Goal: Find contact information: Find contact information

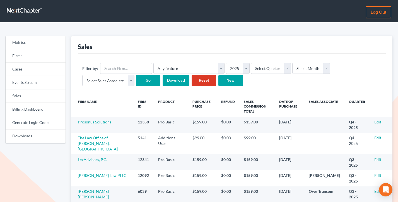
scroll to position [77, 0]
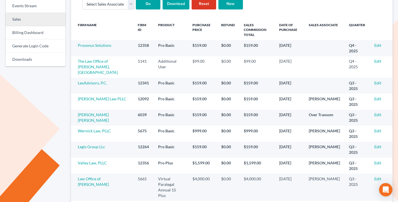
click at [33, 24] on link "Sales" at bounding box center [36, 19] width 60 height 13
click at [29, 21] on link "Sales" at bounding box center [36, 19] width 60 height 13
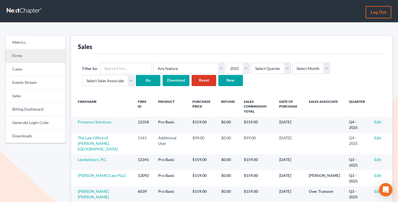
click at [30, 50] on link "Firms" at bounding box center [36, 55] width 60 height 13
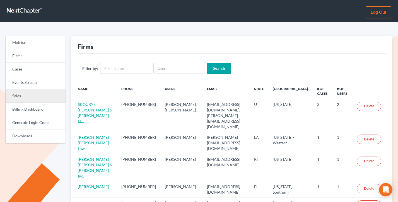
click at [36, 101] on link "Sales" at bounding box center [36, 95] width 60 height 13
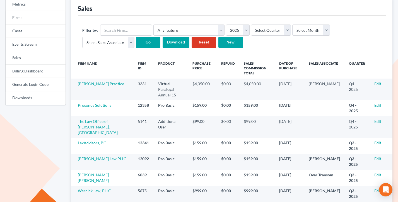
scroll to position [51, 0]
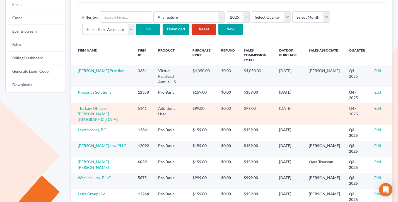
click at [375, 106] on link "Edit" at bounding box center [377, 108] width 7 height 5
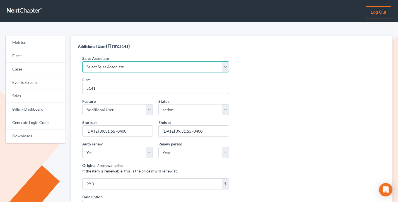
click at [129, 66] on select "Select Sales Associate Alex Seymour Over Transom Tim Shadoan" at bounding box center [155, 66] width 147 height 11
select select "10275"
click at [82, 61] on select "Select Sales Associate Alex Seymour Over Transom Tim Shadoan" at bounding box center [155, 66] width 147 height 11
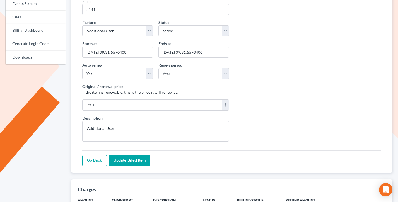
click at [127, 156] on input "Update Billed item" at bounding box center [129, 160] width 41 height 11
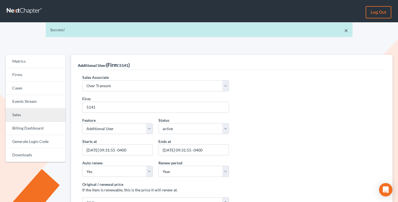
click at [22, 113] on link "Sales" at bounding box center [36, 114] width 60 height 13
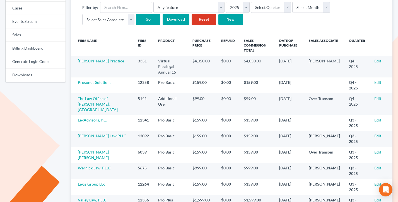
scroll to position [77, 0]
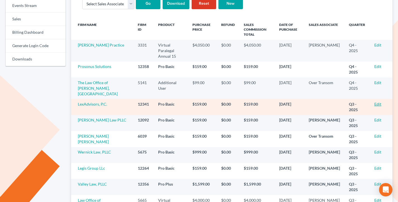
click at [377, 102] on link "Edit" at bounding box center [377, 104] width 7 height 5
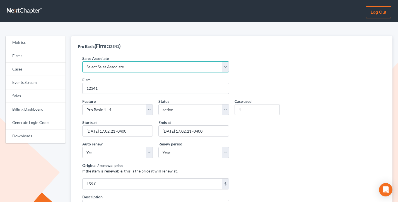
click at [146, 67] on select "Select Sales Associate Alex Seymour Over Transom Tim Shadoan" at bounding box center [155, 66] width 147 height 11
click at [82, 61] on select "Select Sales Associate Alex Seymour Over Transom Tim Shadoan" at bounding box center [155, 66] width 147 height 11
click at [116, 65] on select "Select Sales Associate Alex Seymour Over Transom Tim Shadoan" at bounding box center [155, 66] width 147 height 11
select select "10275"
click at [82, 61] on select "Select Sales Associate Alex Seymour Over Transom Tim Shadoan" at bounding box center [155, 66] width 147 height 11
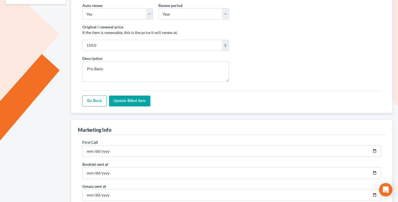
click at [127, 101] on input "Update Billed item" at bounding box center [129, 101] width 41 height 11
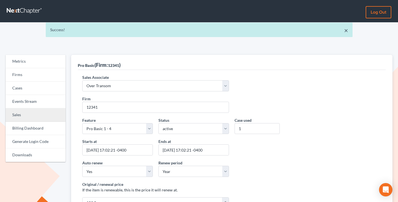
click at [24, 118] on link "Sales" at bounding box center [36, 114] width 60 height 13
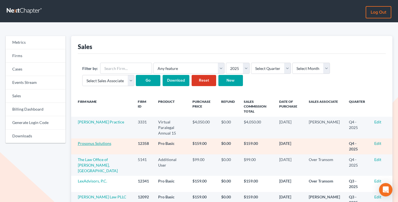
click at [101, 141] on link "Prosonus Solutions" at bounding box center [94, 143] width 33 height 5
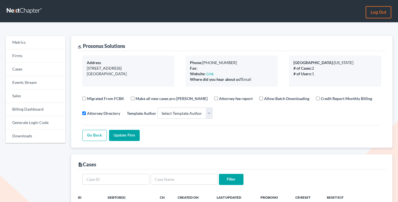
select select
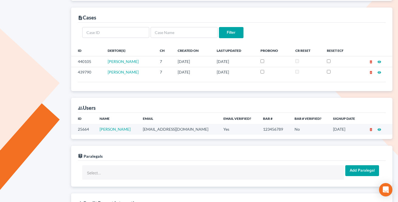
scroll to position [190, 0]
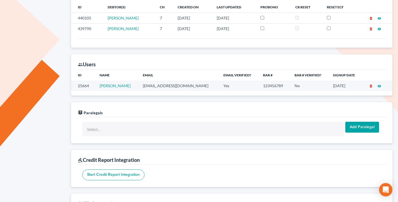
click at [159, 86] on td "[EMAIL_ADDRESS][DOMAIN_NAME]" at bounding box center [178, 86] width 81 height 10
copy td "[EMAIL_ADDRESS][DOMAIN_NAME]"
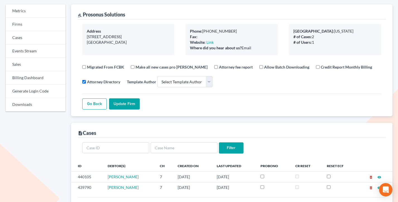
scroll to position [0, 0]
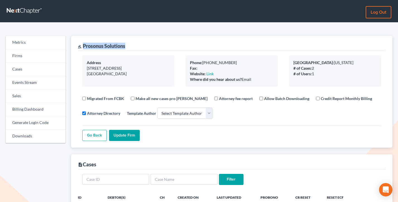
drag, startPoint x: 131, startPoint y: 45, endPoint x: 82, endPoint y: 46, distance: 48.8
click at [82, 46] on div "gavel Prosonus Solutions" at bounding box center [232, 43] width 308 height 15
copy div "Prosonus Solutions"
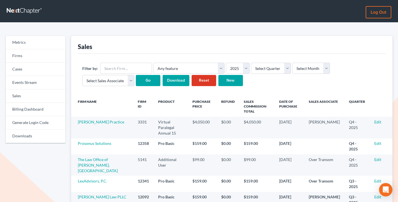
scroll to position [20, 0]
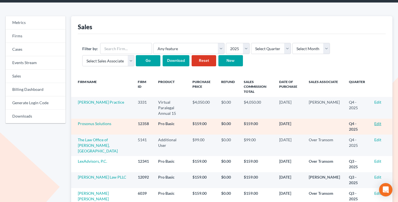
click at [376, 121] on link "Edit" at bounding box center [377, 123] width 7 height 5
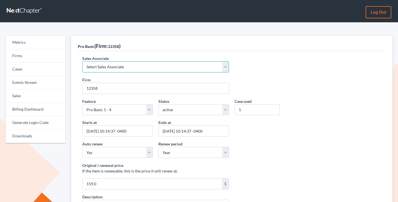
click at [124, 69] on select "Select Sales Associate [PERSON_NAME] Over Transom [PERSON_NAME]" at bounding box center [155, 66] width 147 height 11
click at [82, 61] on select "Select Sales Associate [PERSON_NAME] Over Transom [PERSON_NAME]" at bounding box center [155, 66] width 147 height 11
click at [116, 60] on div "Sales Associate Select Sales Associate Alex Seymour Over Transom Tim Shadoan" at bounding box center [155, 63] width 152 height 17
click at [112, 70] on select "Select Sales Associate Alex Seymour Over Transom Tim Shadoan" at bounding box center [155, 66] width 147 height 11
select select "7676"
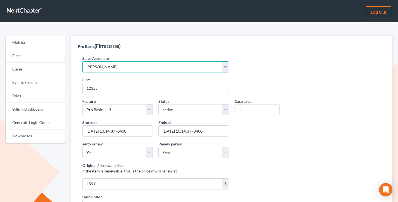
click at [82, 61] on select "Select Sales Associate Alex Seymour Over Transom Tim Shadoan" at bounding box center [155, 66] width 147 height 11
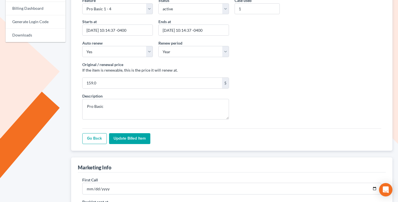
click at [118, 135] on input "Update Billed item" at bounding box center [129, 138] width 41 height 11
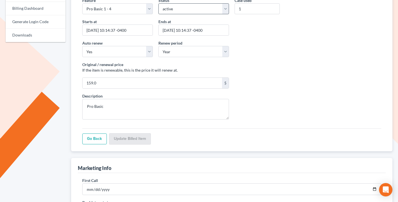
scroll to position [101, 0]
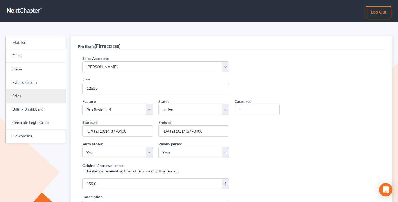
click at [28, 101] on link "Sales" at bounding box center [36, 95] width 60 height 13
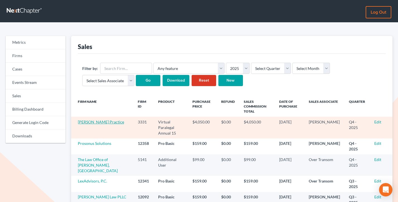
click at [93, 123] on link "[PERSON_NAME] Practice" at bounding box center [101, 122] width 46 height 5
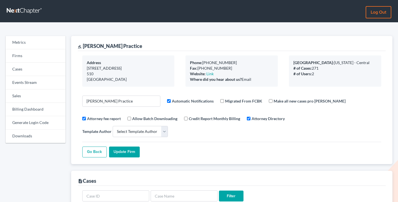
select select
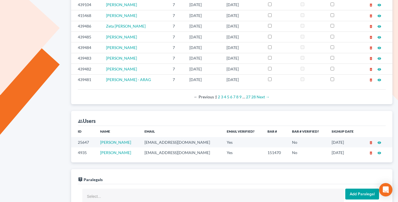
scroll to position [260, 0]
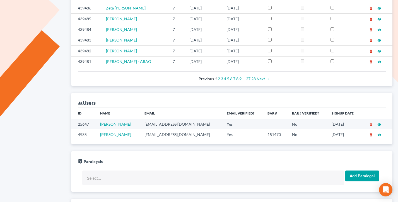
click at [173, 129] on td "douglaslawpractice@gmail.com" at bounding box center [181, 134] width 82 height 10
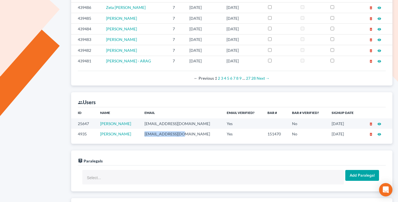
click at [173, 129] on td "[EMAIL_ADDRESS][DOMAIN_NAME]" at bounding box center [181, 134] width 82 height 10
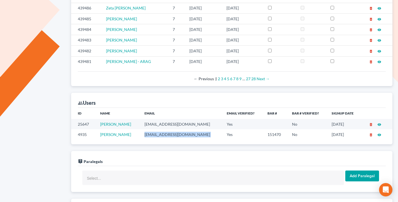
click at [173, 129] on td "[EMAIL_ADDRESS][DOMAIN_NAME]" at bounding box center [181, 134] width 82 height 10
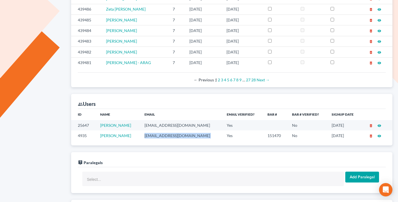
scroll to position [258, 0]
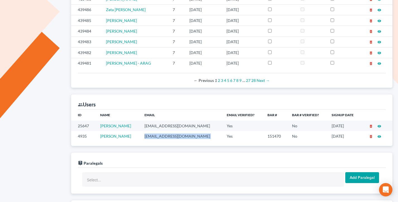
copy td "[EMAIL_ADDRESS][DOMAIN_NAME]"
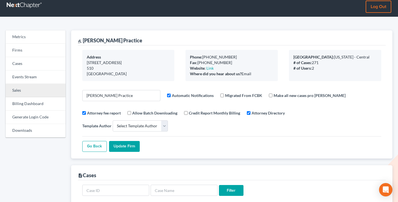
scroll to position [4, 0]
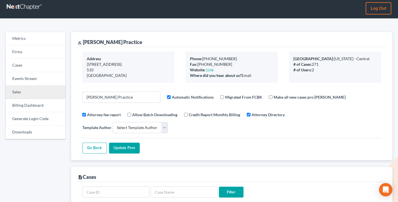
click at [32, 92] on link "Sales" at bounding box center [36, 92] width 60 height 13
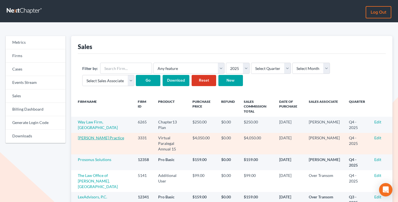
click at [97, 137] on link "[PERSON_NAME] Practice" at bounding box center [101, 137] width 46 height 5
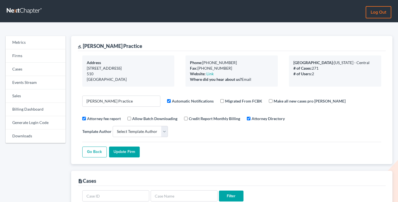
select select
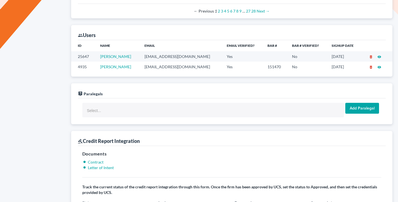
scroll to position [273, 0]
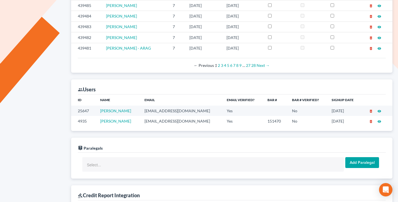
click at [174, 116] on td "[EMAIL_ADDRESS][DOMAIN_NAME]" at bounding box center [181, 121] width 82 height 10
click at [173, 116] on td "[EMAIL_ADDRESS][DOMAIN_NAME]" at bounding box center [181, 121] width 82 height 10
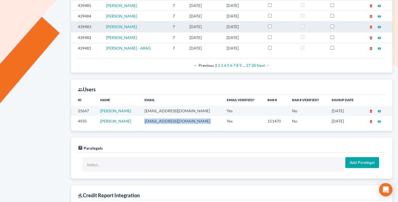
copy td "[EMAIL_ADDRESS][DOMAIN_NAME]"
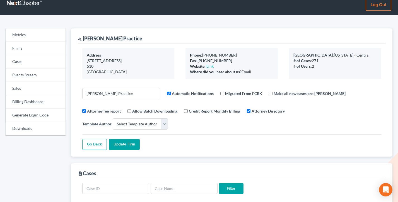
scroll to position [0, 0]
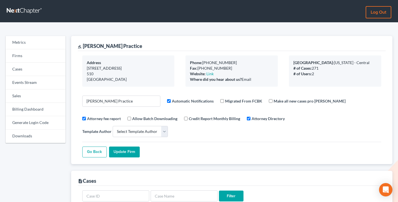
drag, startPoint x: 253, startPoint y: 78, endPoint x: 186, endPoint y: 67, distance: 67.9
click at [186, 67] on div "Phone: [PHONE_NUMBER] Fax: [PHONE_NUMBER] Website: Link Where did you hear abou…" at bounding box center [231, 70] width 92 height 31
